Goal: Transaction & Acquisition: Purchase product/service

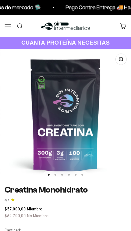
type input "2"
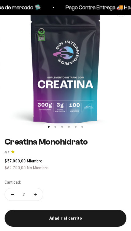
scroll to position [48, 0]
click at [71, 217] on div "Añadir al carrito" at bounding box center [65, 217] width 103 height 7
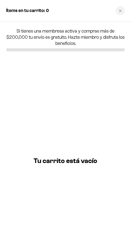
scroll to position [0, 0]
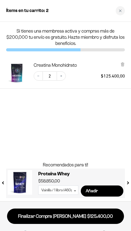
click at [120, 8] on div "Close cart" at bounding box center [120, 10] width 9 height 9
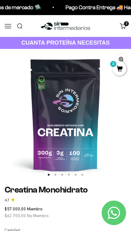
click at [6, 24] on button "Menú" at bounding box center [8, 25] width 7 height 7
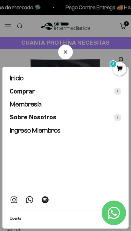
click at [28, 217] on div "Cuenta" at bounding box center [66, 215] width 112 height 11
click at [23, 126] on span "Ingreso Miembros" at bounding box center [35, 130] width 51 height 8
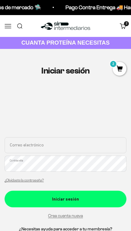
click at [21, 143] on input "Correo electrónico" at bounding box center [66, 145] width 122 height 16
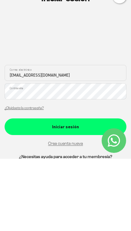
type input "[EMAIL_ADDRESS][DOMAIN_NAME]"
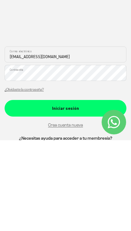
click at [23, 195] on div "Iniciar sesión" at bounding box center [65, 198] width 103 height 7
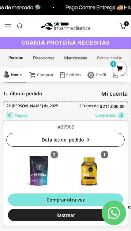
click at [20, 28] on link "Buscar" at bounding box center [19, 25] width 7 height 7
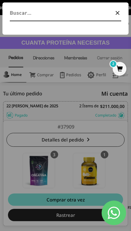
click at [71, 14] on input "Buscar" at bounding box center [52, 13] width 84 height 9
click at [91, 116] on div at bounding box center [65, 115] width 131 height 231
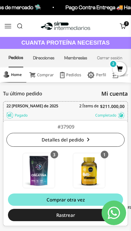
click at [5, 25] on button "Menú" at bounding box center [8, 25] width 7 height 7
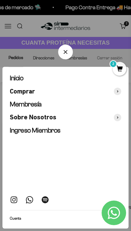
click at [31, 87] on span "Comprar" at bounding box center [22, 91] width 25 height 8
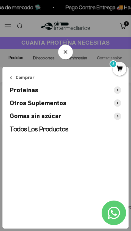
click at [58, 99] on span "Otros Suplementos" at bounding box center [38, 103] width 57 height 8
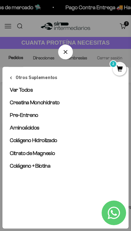
click at [52, 99] on span "Creatina Monohidrato" at bounding box center [35, 102] width 50 height 6
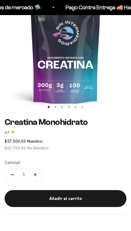
scroll to position [68, 0]
click at [38, 171] on button "Aumentar cantidad" at bounding box center [35, 174] width 15 height 12
type input "2"
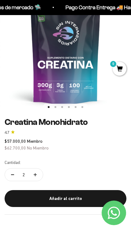
click at [60, 198] on div "Añadir al carrito" at bounding box center [65, 198] width 103 height 7
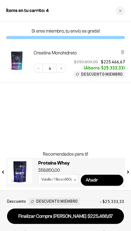
click at [41, 68] on button "Decrease quantity" at bounding box center [38, 68] width 9 height 9
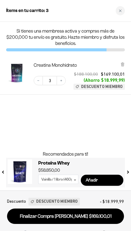
click at [37, 76] on button "Decrease quantity" at bounding box center [38, 80] width 9 height 9
click at [90, 219] on link "Finalizar Compra Segura $112.733,34" at bounding box center [65, 216] width 117 height 16
